Goal: Task Accomplishment & Management: Manage account settings

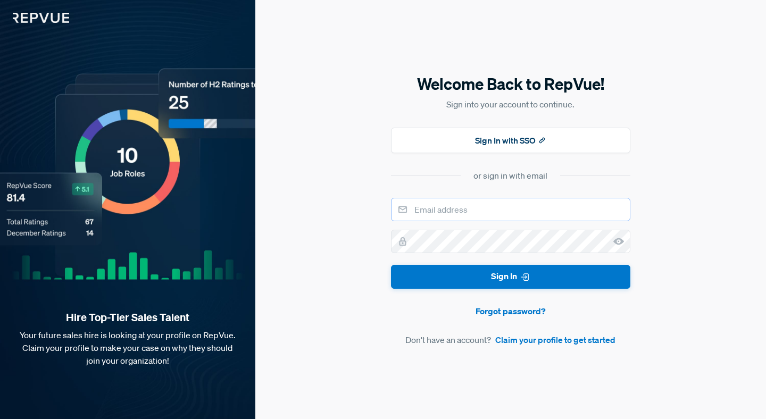
click at [467, 212] on input "email" at bounding box center [510, 209] width 239 height 23
type input "[PERSON_NAME][EMAIL_ADDRESS][DOMAIN_NAME]"
click at [391, 265] on button "Sign In" at bounding box center [510, 277] width 239 height 24
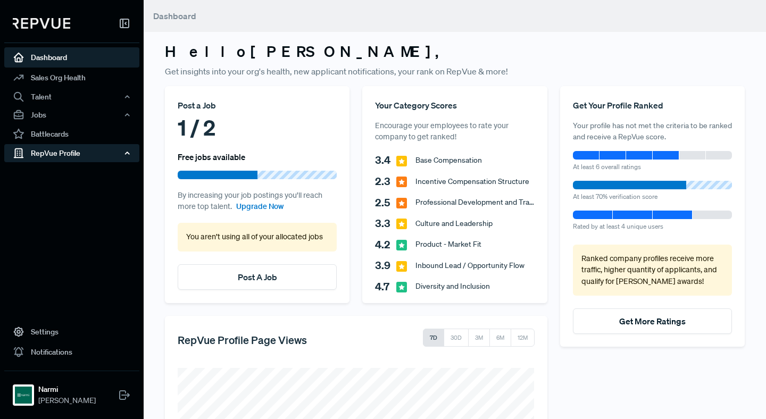
click at [48, 155] on div "RepVue Profile" at bounding box center [71, 153] width 135 height 18
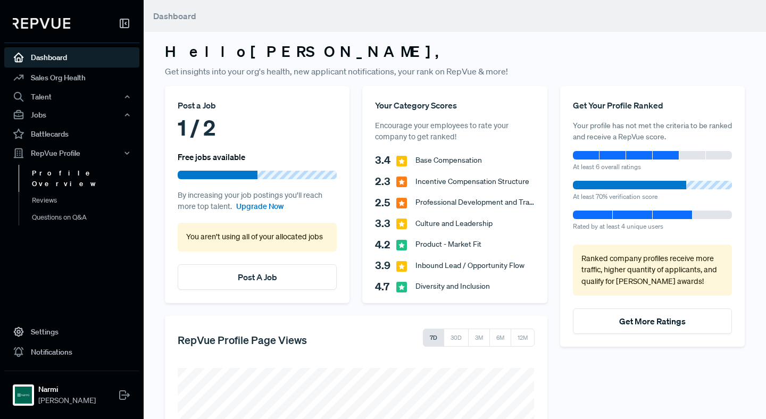
click at [55, 180] on link "Profile Overview" at bounding box center [86, 178] width 135 height 27
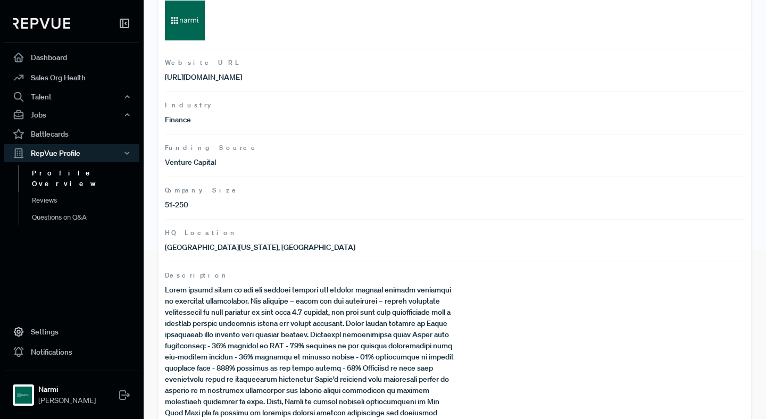
scroll to position [190, 0]
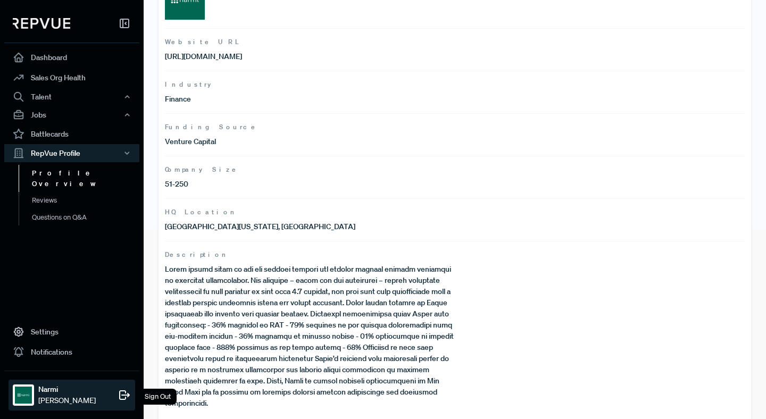
click at [34, 392] on div "Narmi [PERSON_NAME] Sign Out" at bounding box center [72, 395] width 127 height 31
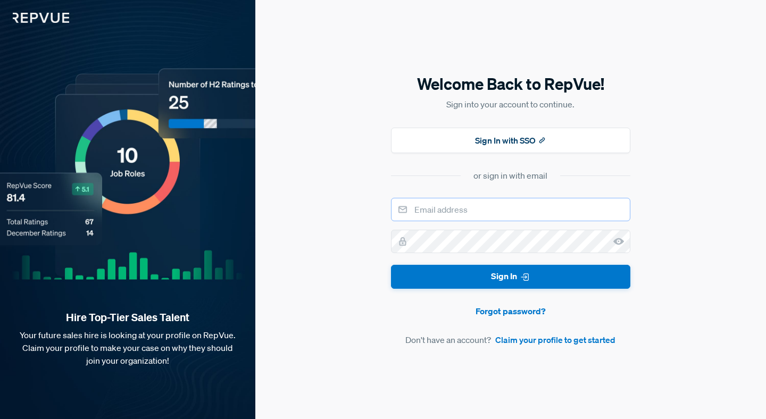
click at [435, 198] on input "email" at bounding box center [510, 209] width 239 height 23
type input "[PERSON_NAME][EMAIL_ADDRESS][DOMAIN_NAME]"
click at [391, 265] on button "Sign In" at bounding box center [510, 277] width 239 height 24
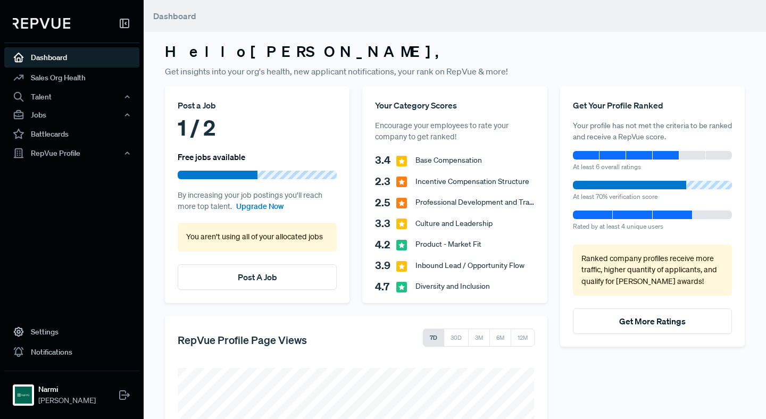
click at [84, 190] on nav "Dashboard Sales Org Health Talent Talent Data Talent Profiles Talent Competitor…" at bounding box center [72, 209] width 144 height 419
click at [69, 152] on div "RepVue Profile" at bounding box center [71, 153] width 135 height 18
click at [78, 281] on nav "Dashboard Sales Org Health Talent Talent Data Talent Profiles Talent Competitor…" at bounding box center [72, 209] width 144 height 419
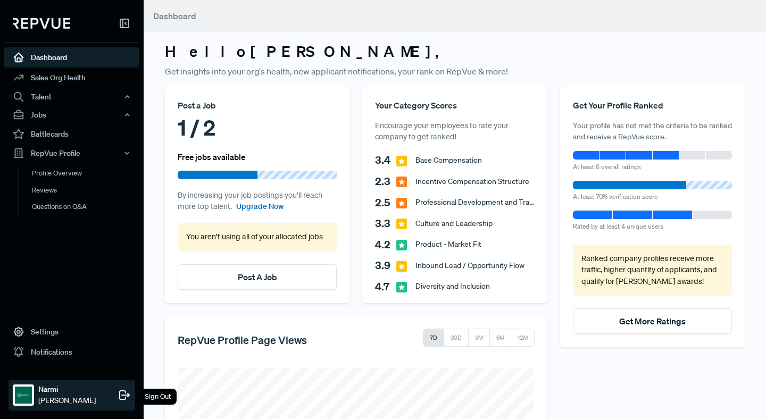
click at [30, 395] on img at bounding box center [23, 394] width 17 height 17
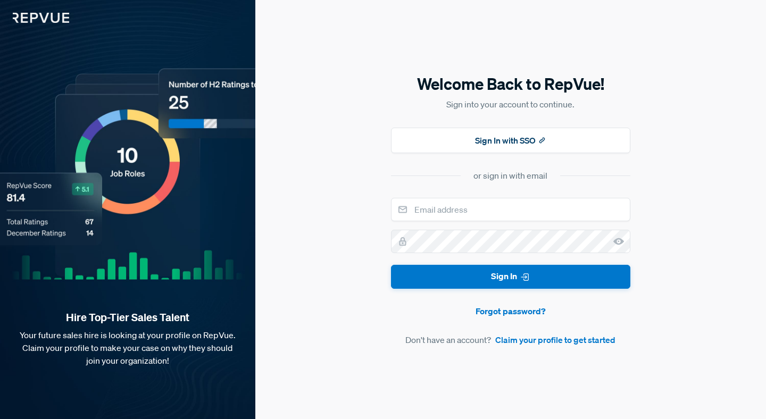
click at [732, 98] on div "Welcome Back to RepVue! Sign into your account to continue. Sign In with SSO or…" at bounding box center [510, 209] width 510 height 419
